Goal: Download file/media

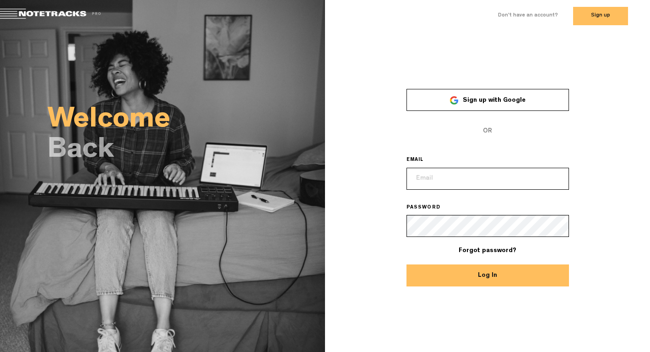
click at [490, 168] on input "email" at bounding box center [488, 179] width 163 height 22
type input "kam@notetracks.com"
click at [407, 264] on button "Log In" at bounding box center [488, 275] width 163 height 22
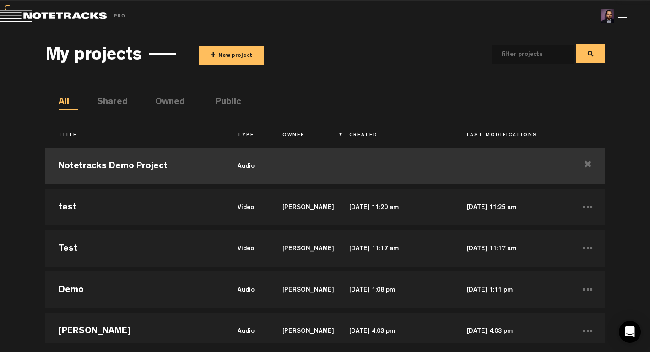
click at [252, 165] on td "audio" at bounding box center [246, 165] width 45 height 41
click at [252, 165] on body "Version: [DATE]-prod, Build 1257, Hash: g376cf1d, Branch: master X Your screen …" at bounding box center [325, 176] width 650 height 352
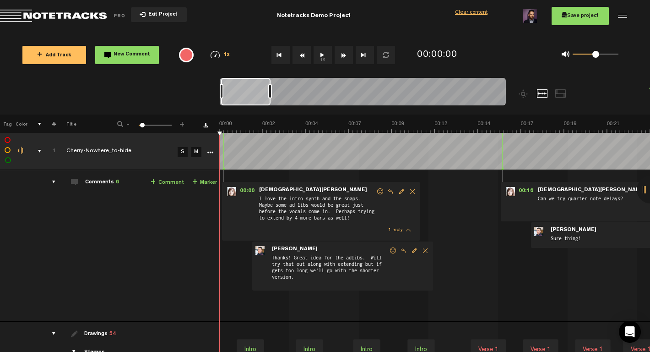
click at [212, 153] on icon "More" at bounding box center [210, 152] width 6 height 6
click at [207, 126] on link "Download comments" at bounding box center [205, 125] width 5 height 5
